Goal: Find contact information: Find contact information

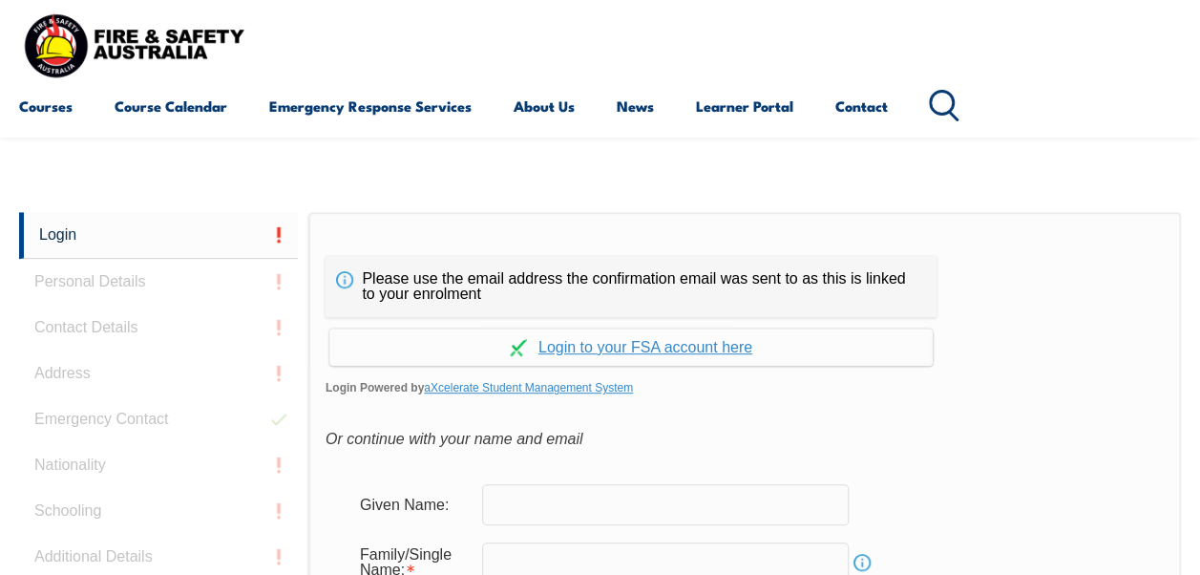
scroll to position [360, 0]
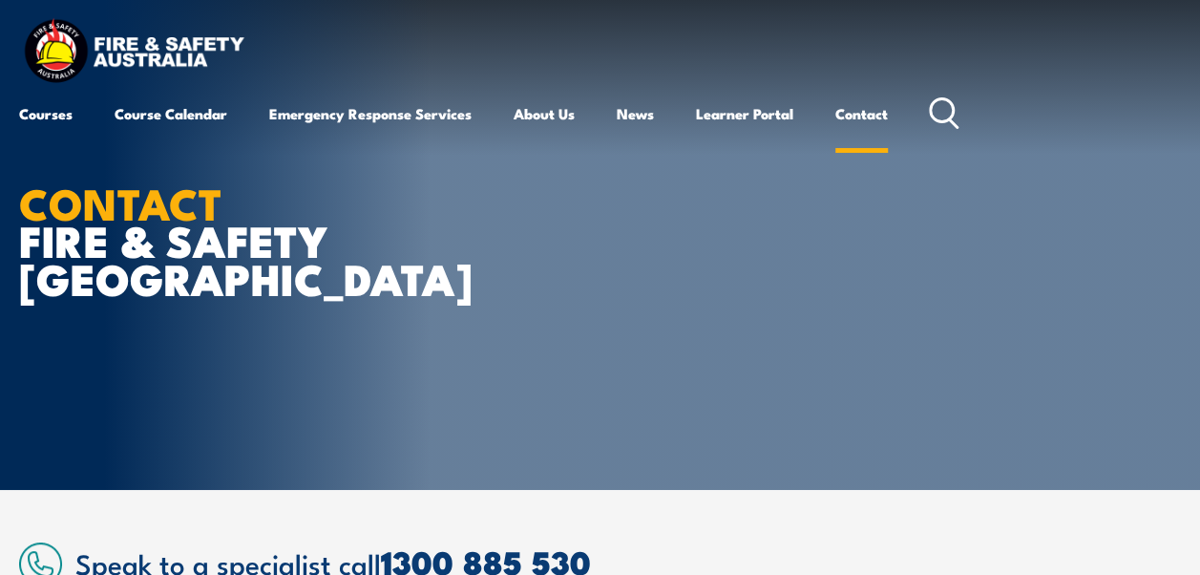
click at [885, 115] on link "Contact" at bounding box center [861, 114] width 53 height 46
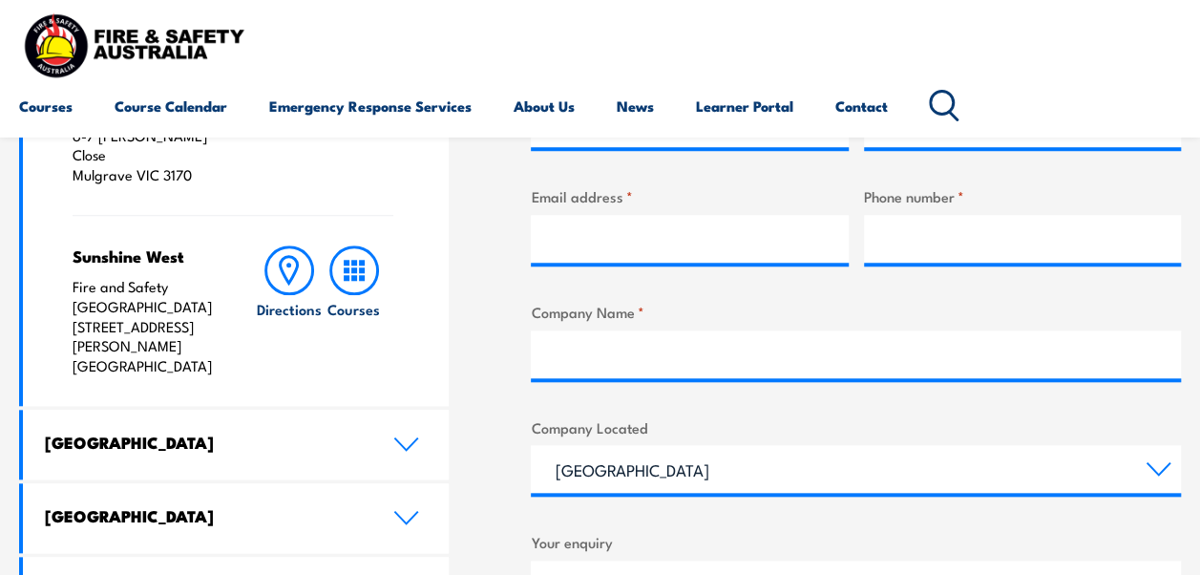
scroll to position [752, 0]
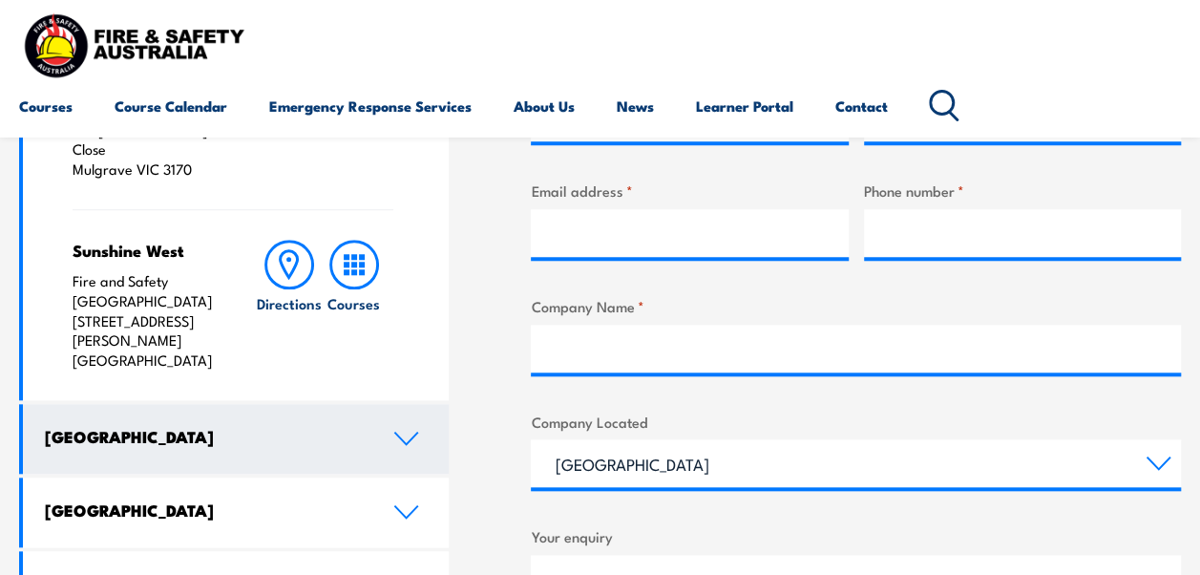
drag, startPoint x: 791, startPoint y: 273, endPoint x: 403, endPoint y: 401, distance: 408.2
click at [403, 432] on icon at bounding box center [406, 437] width 22 height 11
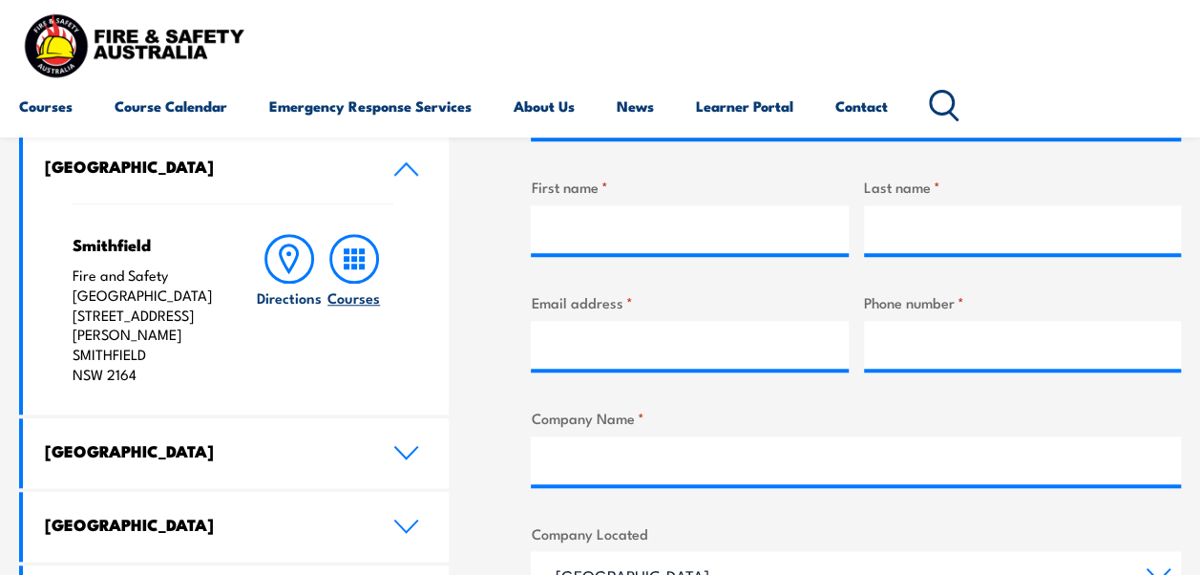
scroll to position [640, 0]
